Goal: Information Seeking & Learning: Learn about a topic

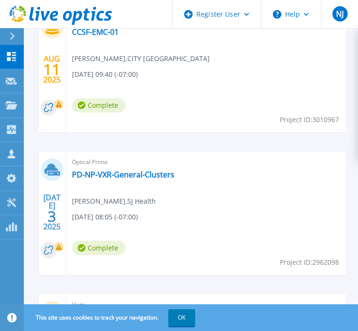
scroll to position [637, 0]
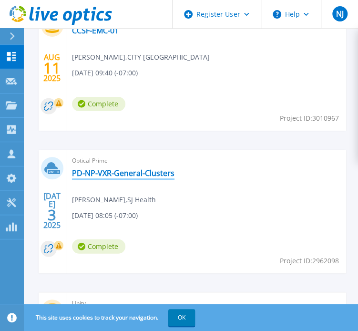
click at [94, 175] on link "PD-NP-VXR-General-Clusters" at bounding box center [123, 173] width 103 height 10
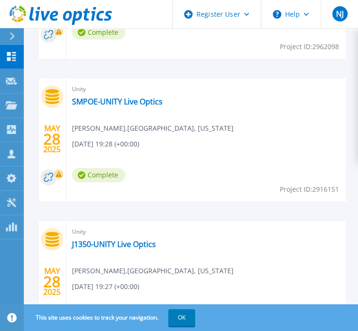
scroll to position [853, 0]
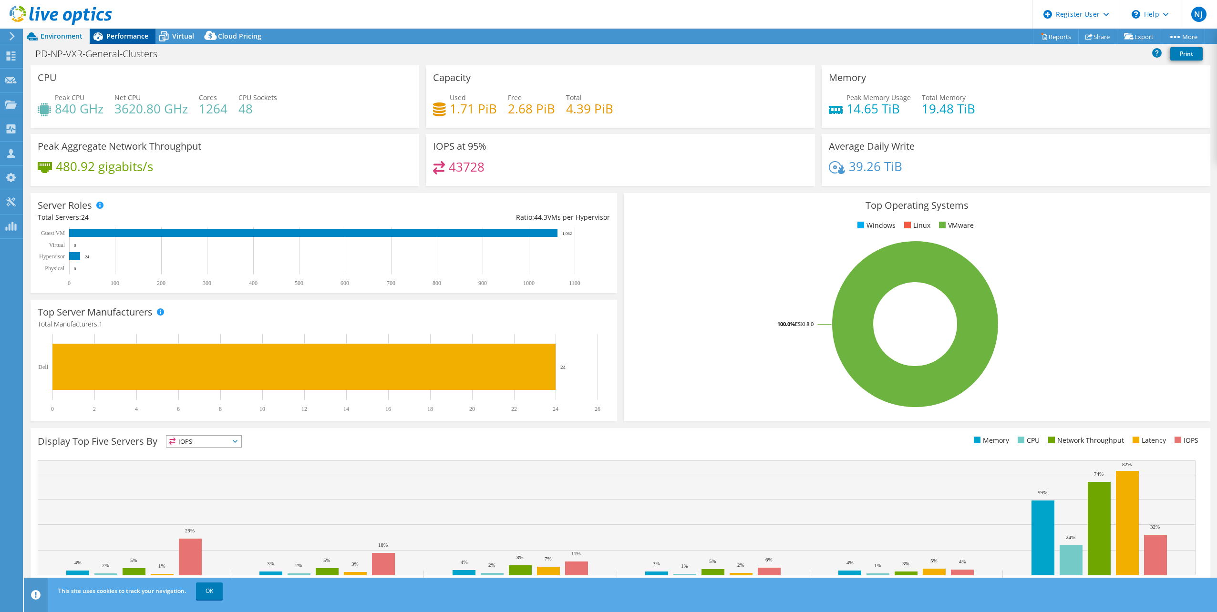
click at [113, 34] on span "Performance" at bounding box center [127, 35] width 42 height 9
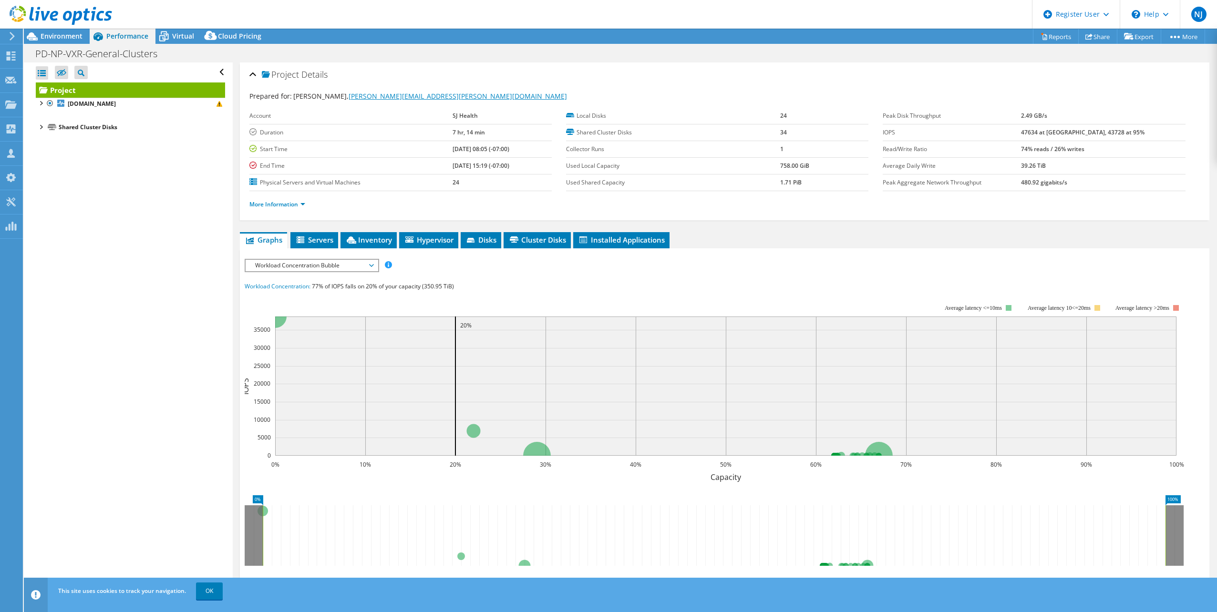
click at [358, 95] on link "[PERSON_NAME][EMAIL_ADDRESS][PERSON_NAME][DOMAIN_NAME]" at bounding box center [458, 96] width 218 height 9
click at [15, 100] on icon at bounding box center [10, 104] width 11 height 9
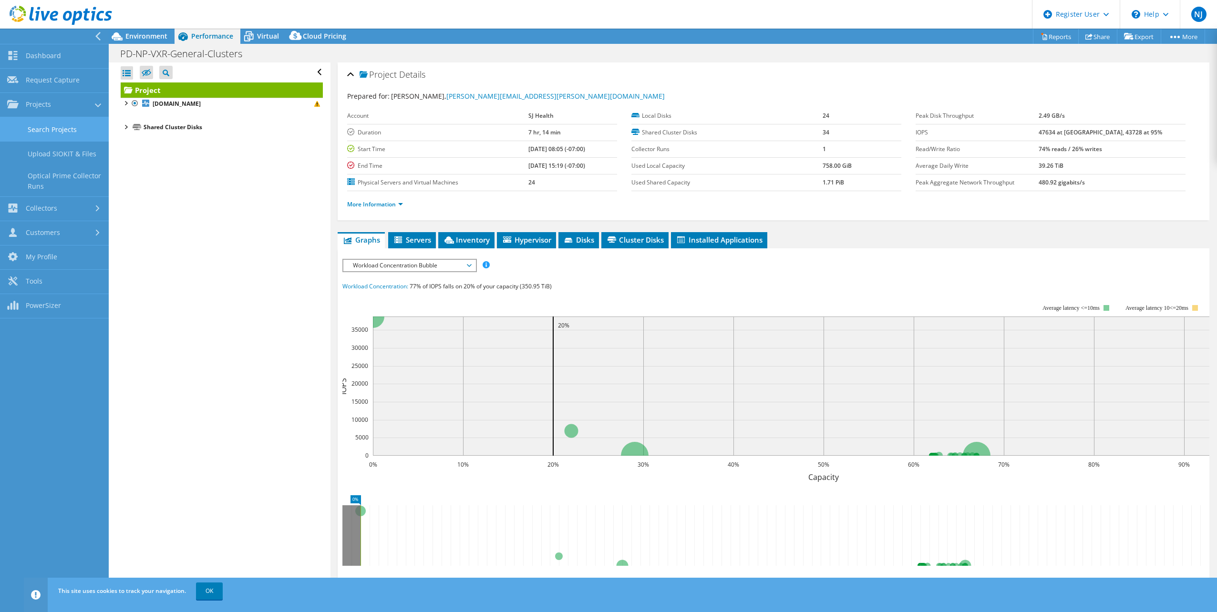
click at [53, 124] on link "Search Projects" at bounding box center [54, 129] width 109 height 24
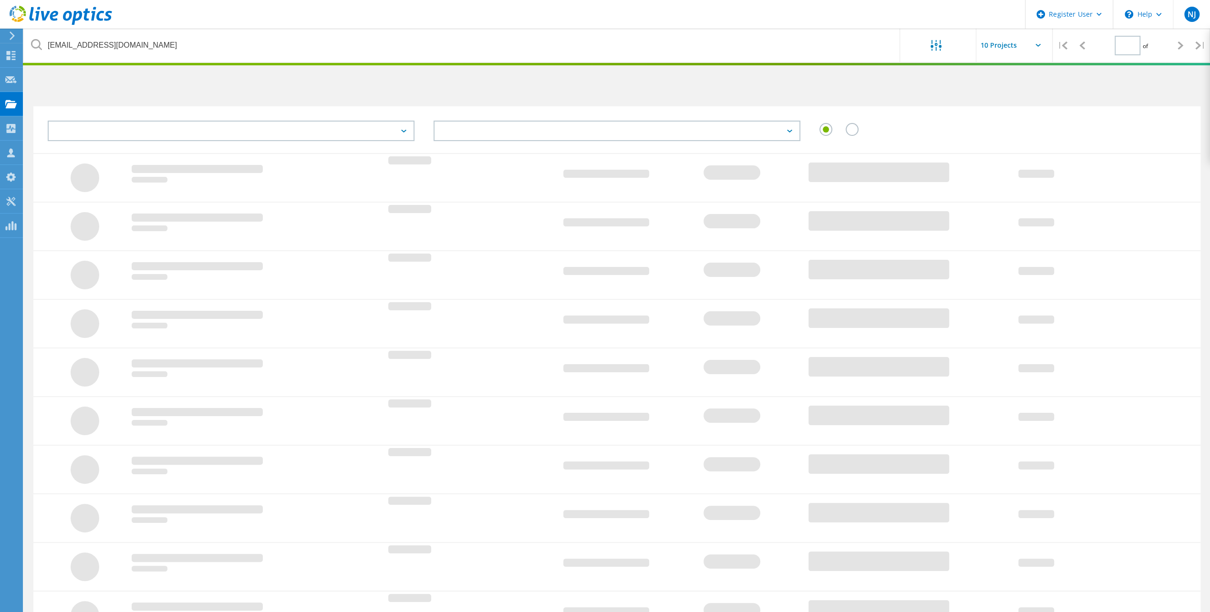
type input "1"
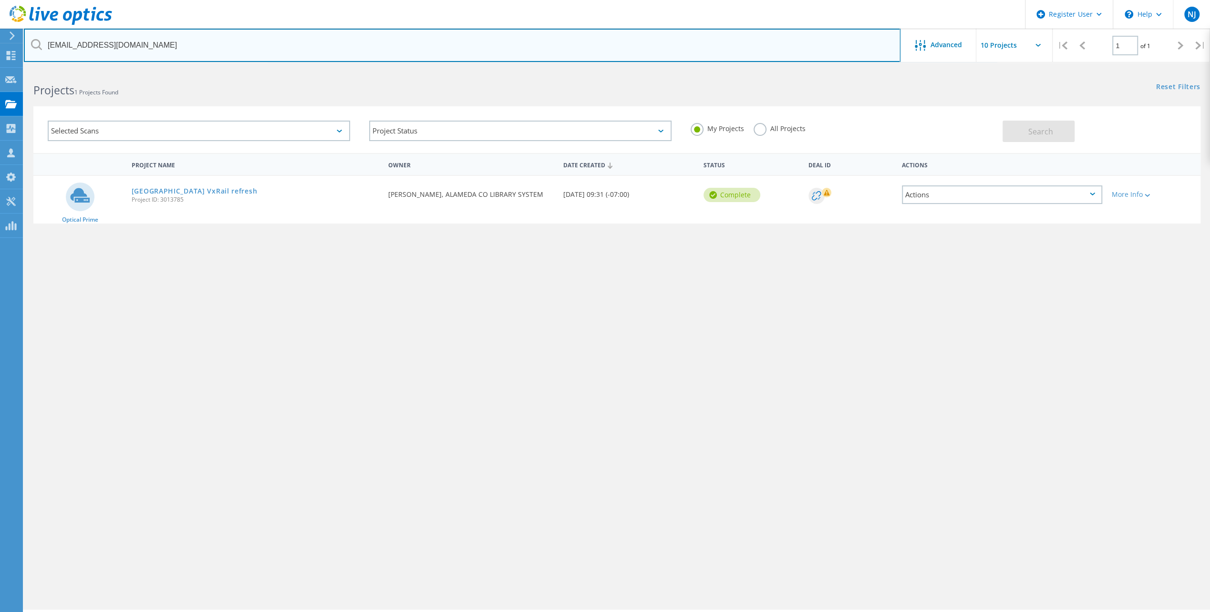
drag, startPoint x: 227, startPoint y: 49, endPoint x: 34, endPoint y: 29, distance: 194.1
click at [34, 29] on input "rshing@aclibrary.org" at bounding box center [462, 45] width 876 height 33
paste input "greg.lee@isd.sccgov"
type input "[PERSON_NAME][EMAIL_ADDRESS][PERSON_NAME][DOMAIN_NAME]"
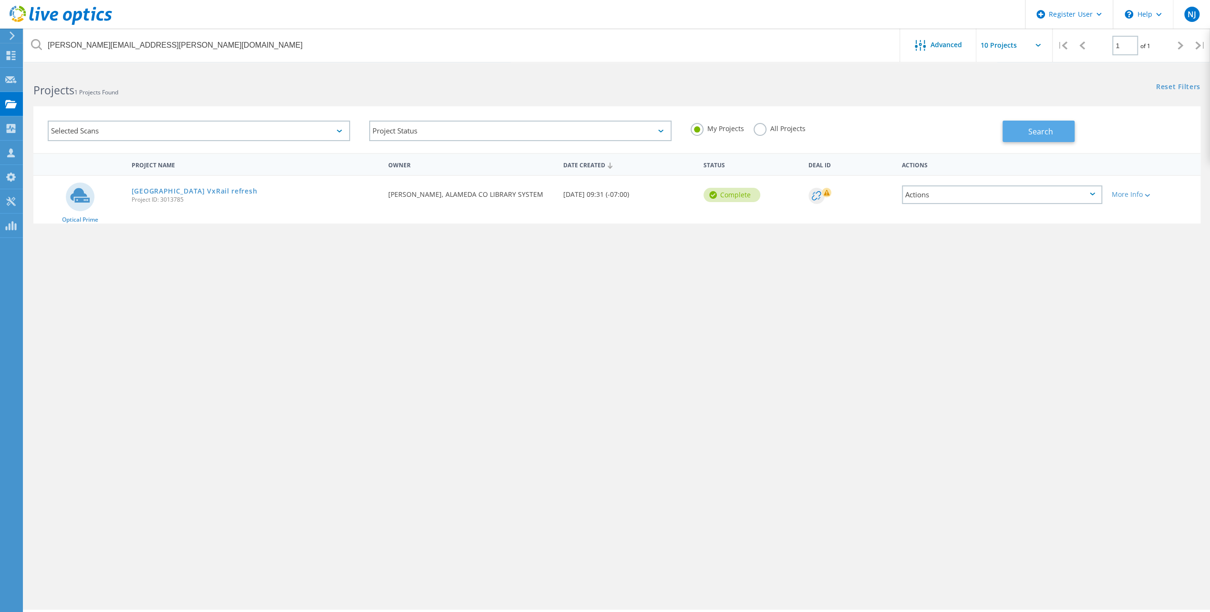
click at [1052, 127] on button "Search" at bounding box center [1038, 131] width 72 height 21
click at [760, 125] on label "All Projects" at bounding box center [779, 127] width 52 height 9
click at [0, 0] on input "All Projects" at bounding box center [0, 0] width 0 height 0
click at [1019, 133] on button "Search" at bounding box center [1038, 131] width 72 height 21
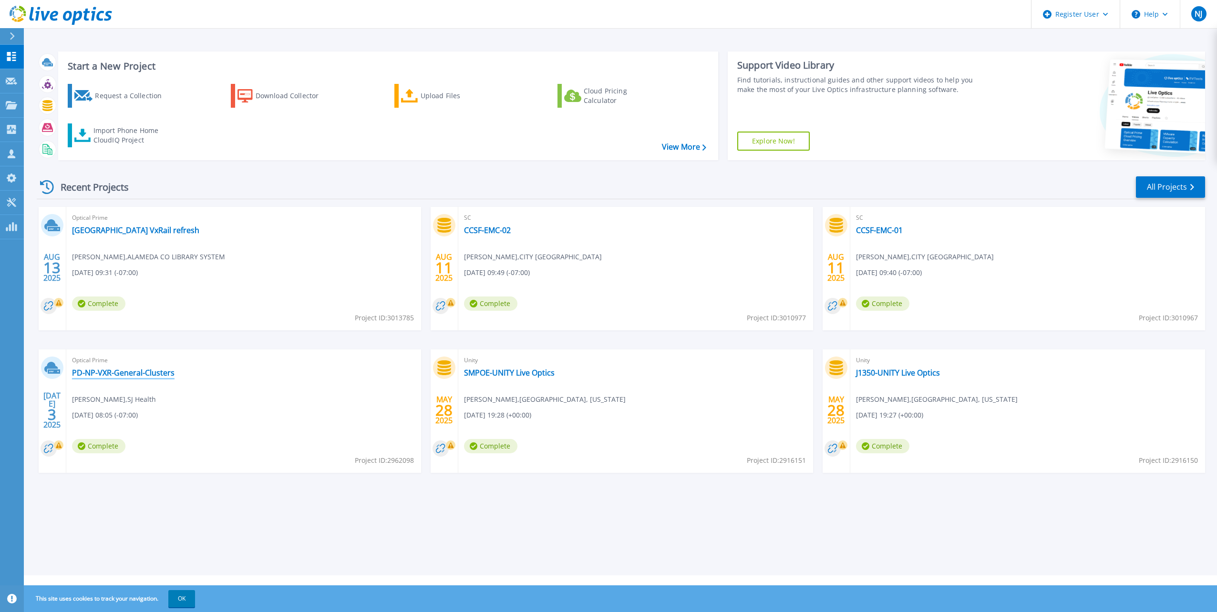
click at [141, 372] on link "PD-NP-VXR-General-Clusters" at bounding box center [123, 373] width 103 height 10
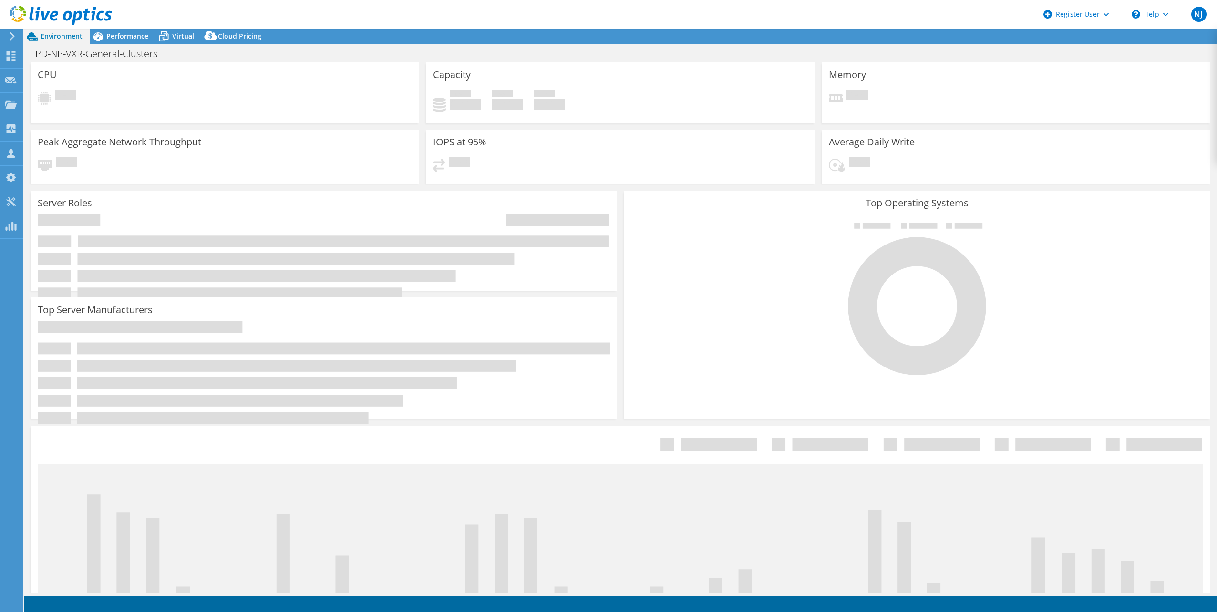
select select "USD"
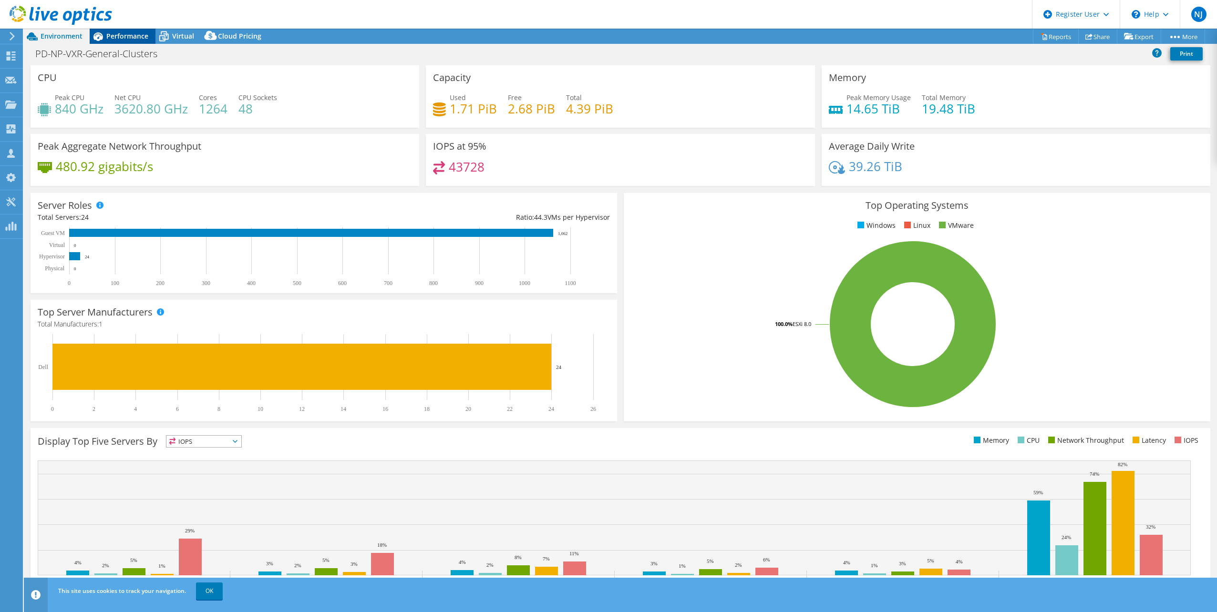
click at [128, 37] on span "Performance" at bounding box center [127, 35] width 42 height 9
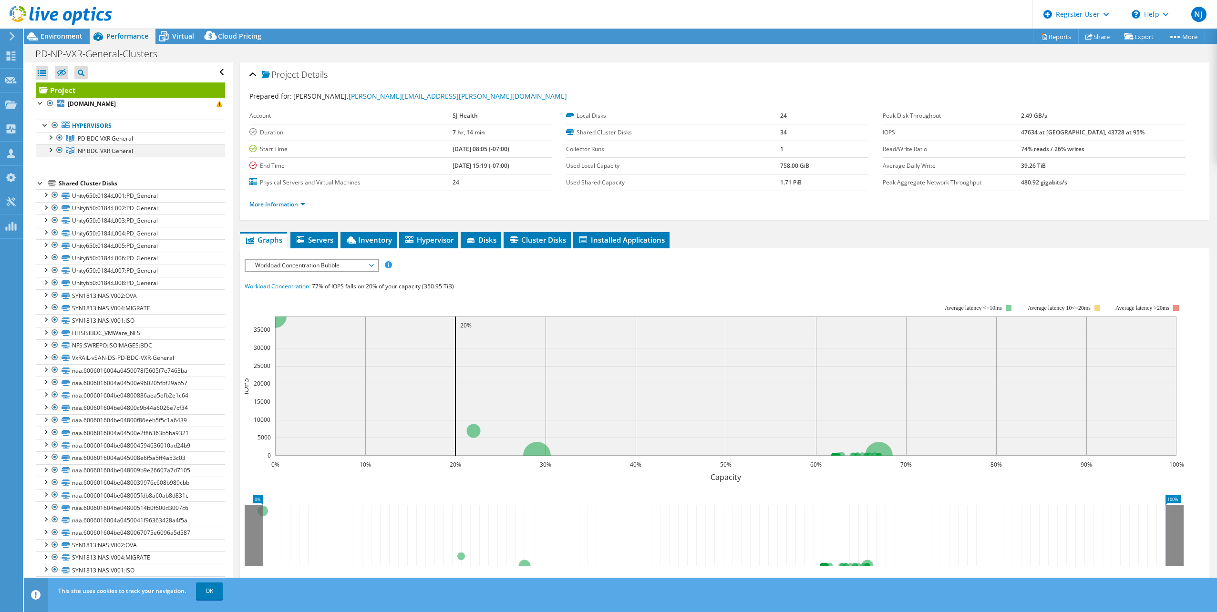
click at [59, 150] on div at bounding box center [60, 149] width 10 height 11
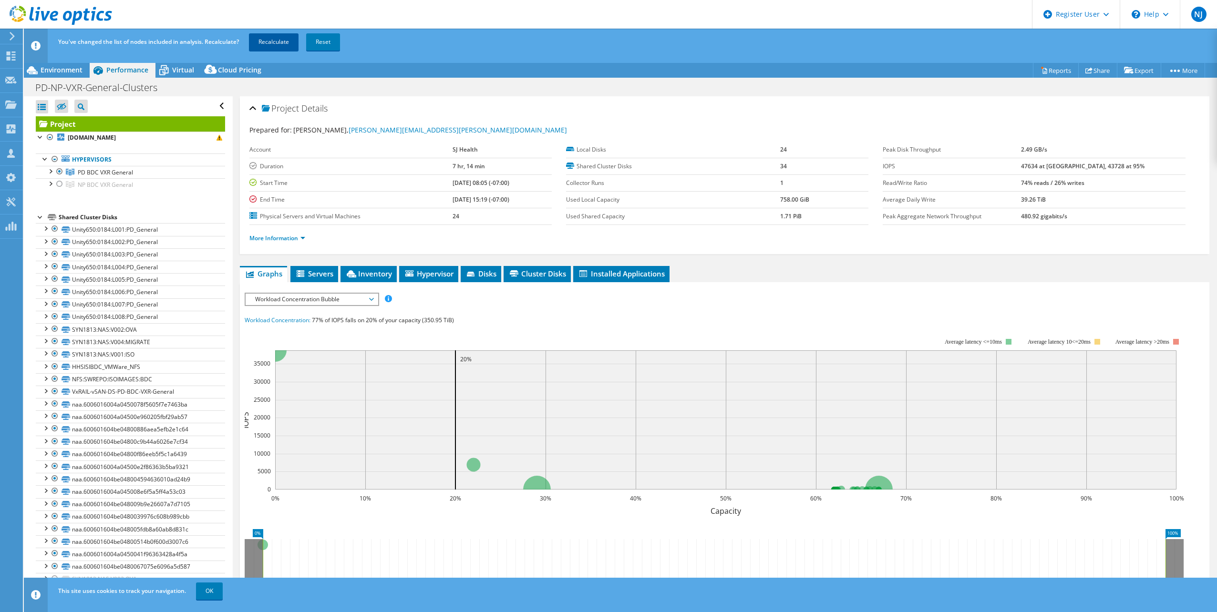
click at [263, 42] on link "Recalculate" at bounding box center [274, 41] width 50 height 17
click at [53, 70] on span "Environment" at bounding box center [62, 69] width 42 height 9
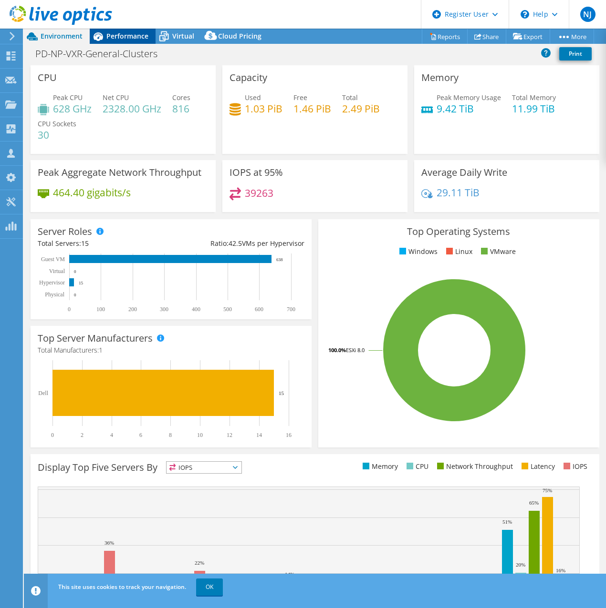
click at [129, 36] on span "Performance" at bounding box center [127, 35] width 42 height 9
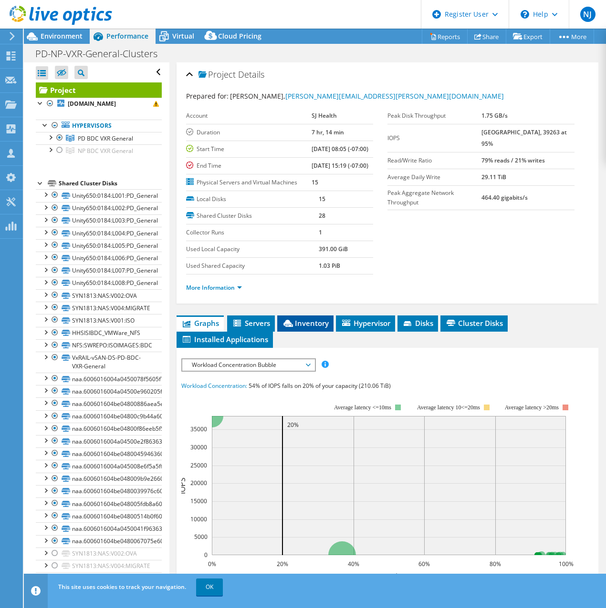
click at [298, 328] on span "Inventory" at bounding box center [305, 324] width 47 height 10
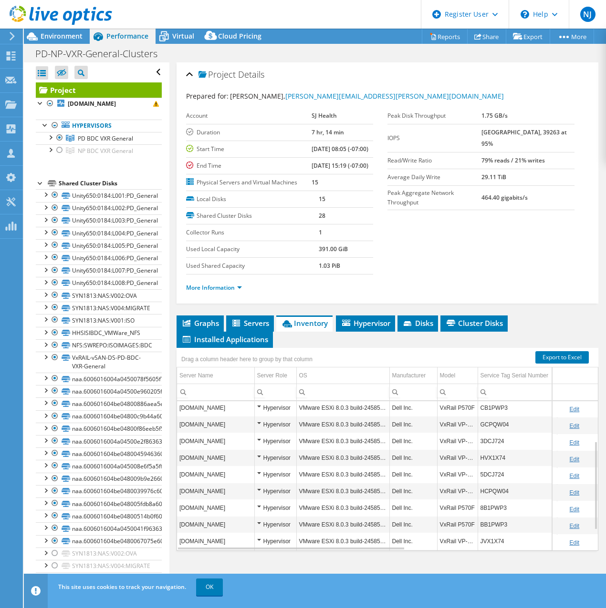
scroll to position [67, 0]
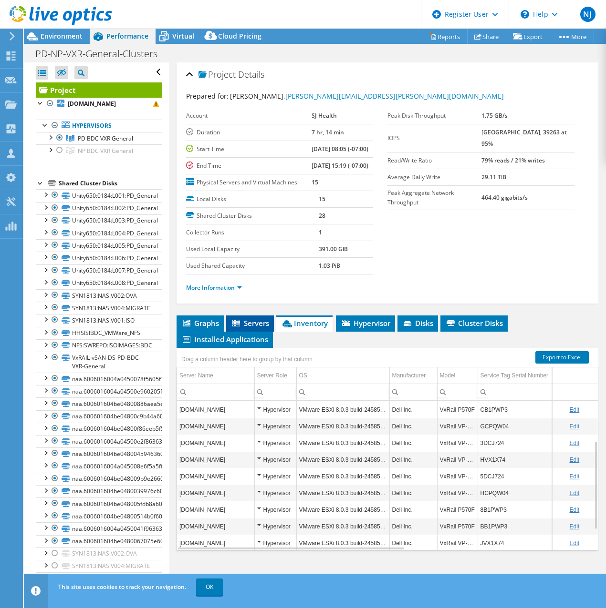
click at [243, 328] on span "Servers" at bounding box center [250, 324] width 38 height 10
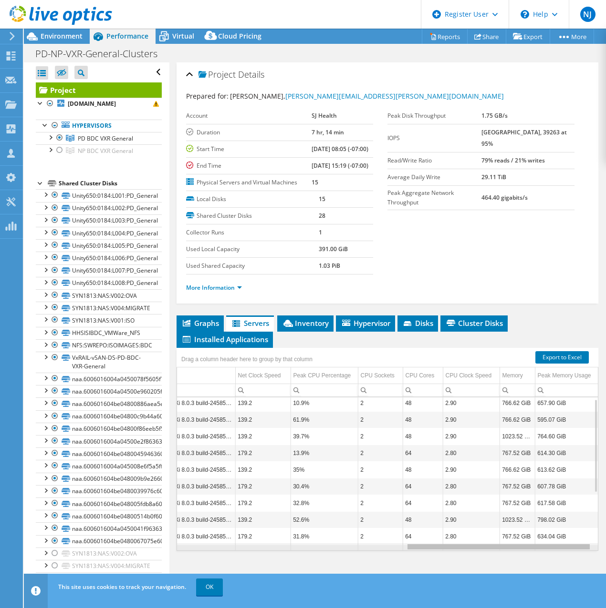
scroll to position [0, 0]
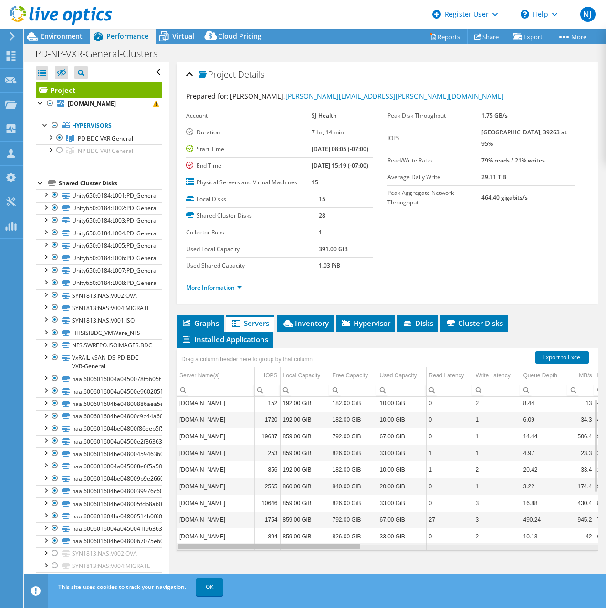
drag, startPoint x: 339, startPoint y: 566, endPoint x: 327, endPoint y: 469, distance: 98.1
click at [327, 469] on body "NJ Dell User Nathan Jones Nathan.Jones2@Dell.com Dell My Profile Log Out \n Hel…" at bounding box center [303, 304] width 606 height 608
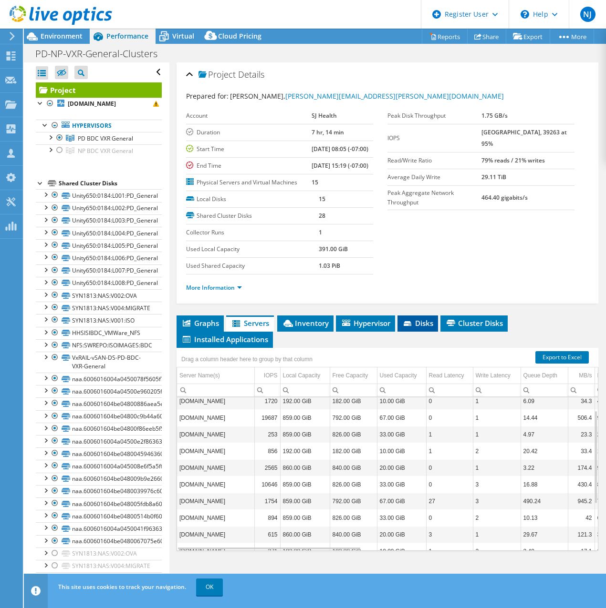
click at [413, 328] on icon at bounding box center [408, 324] width 10 height 6
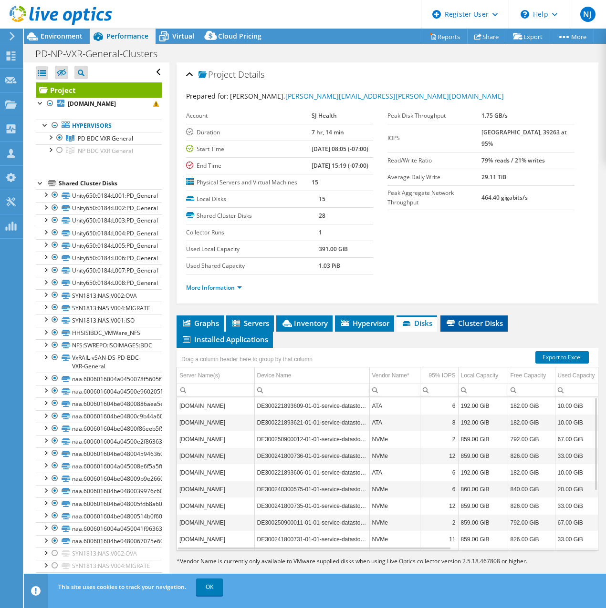
click at [464, 332] on li "Cluster Disks" at bounding box center [473, 324] width 67 height 16
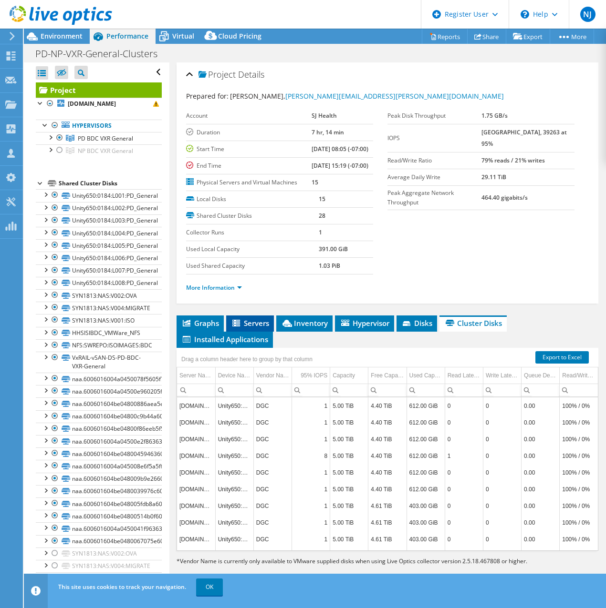
click at [269, 328] on span "Servers" at bounding box center [250, 324] width 38 height 10
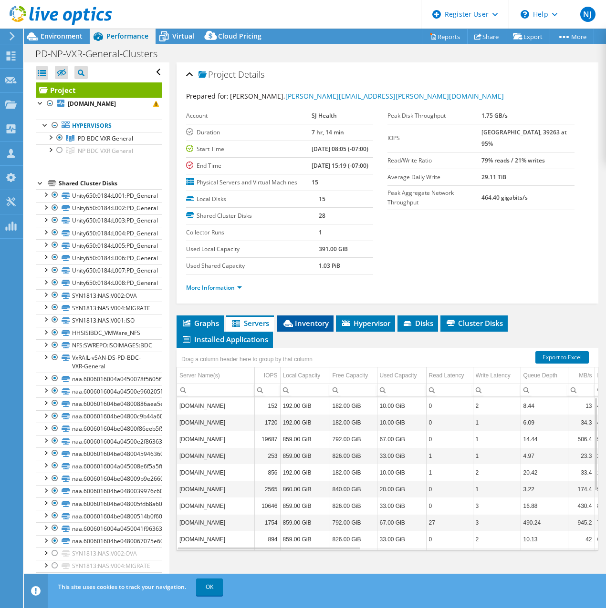
click at [313, 328] on span "Inventory" at bounding box center [305, 324] width 47 height 10
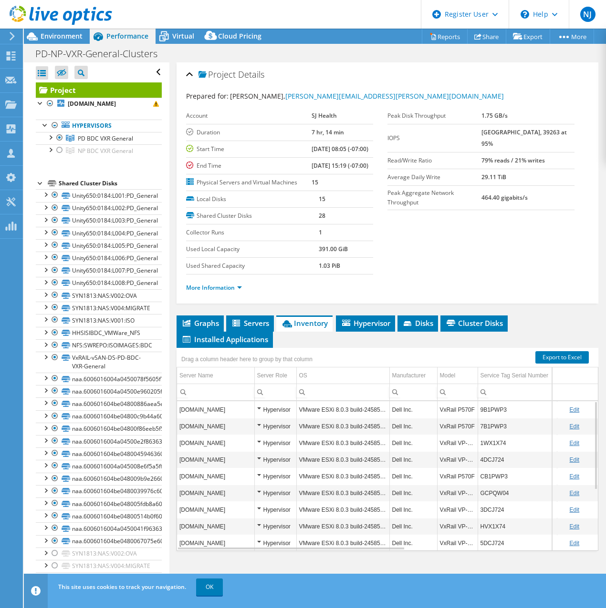
click at [489, 418] on td "9B1PWP3" at bounding box center [516, 409] width 79 height 17
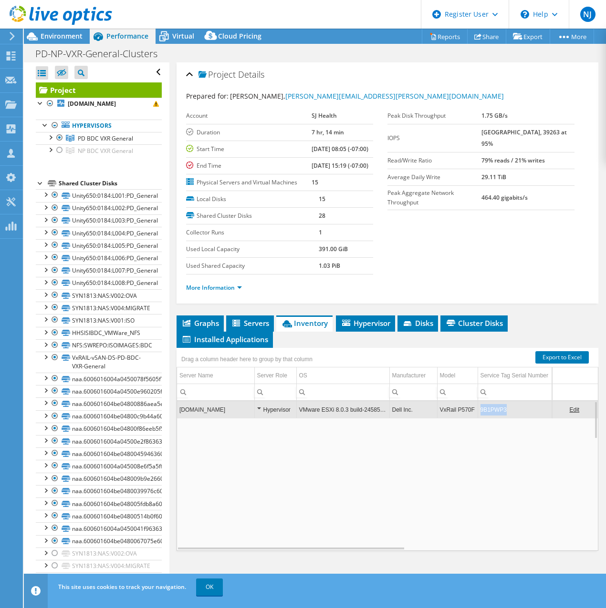
click at [489, 418] on td "9B1PWP3" at bounding box center [516, 409] width 79 height 17
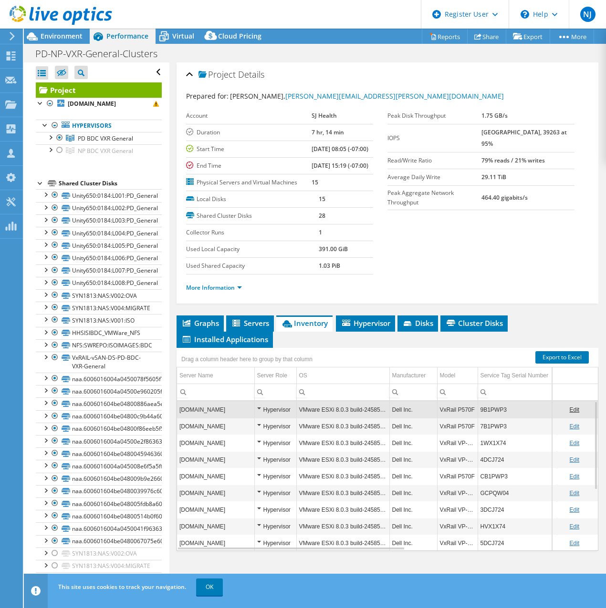
click at [489, 418] on td "9B1PWP3" at bounding box center [516, 409] width 79 height 17
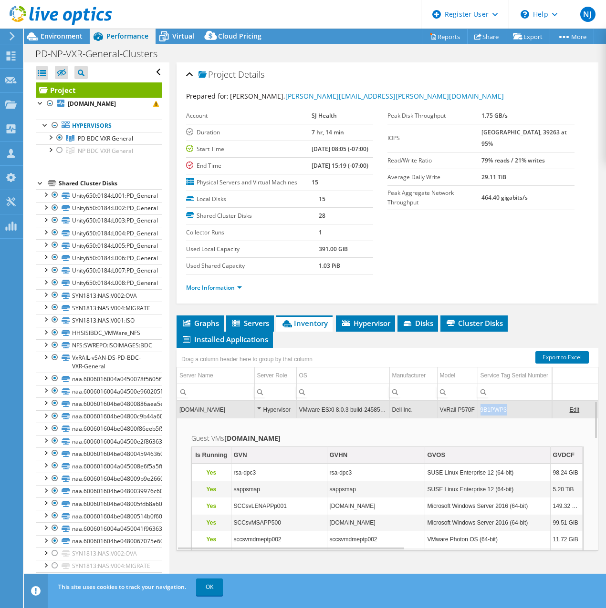
click at [489, 418] on td "9B1PWP3" at bounding box center [516, 409] width 79 height 17
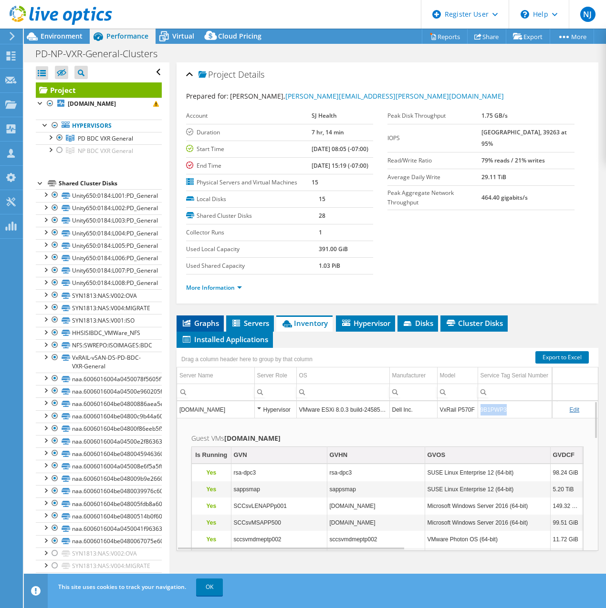
click at [215, 328] on span "Graphs" at bounding box center [200, 324] width 38 height 10
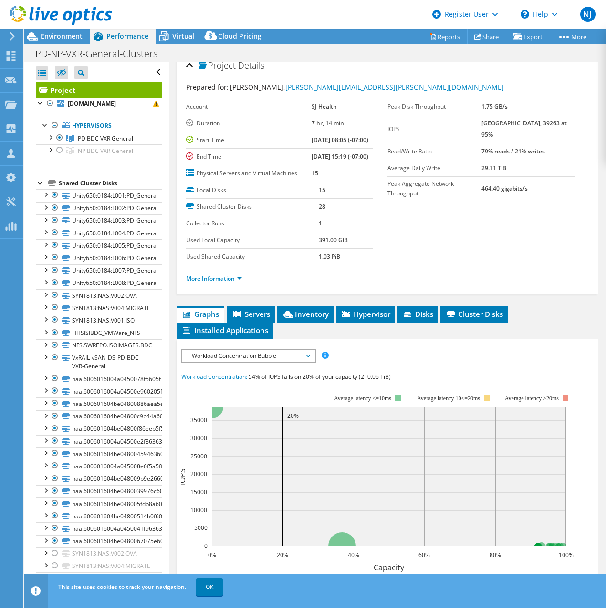
click at [73, 31] on div at bounding box center [56, 16] width 112 height 32
click at [69, 35] on span "Environment" at bounding box center [62, 35] width 42 height 9
